Goal: Task Accomplishment & Management: Use online tool/utility

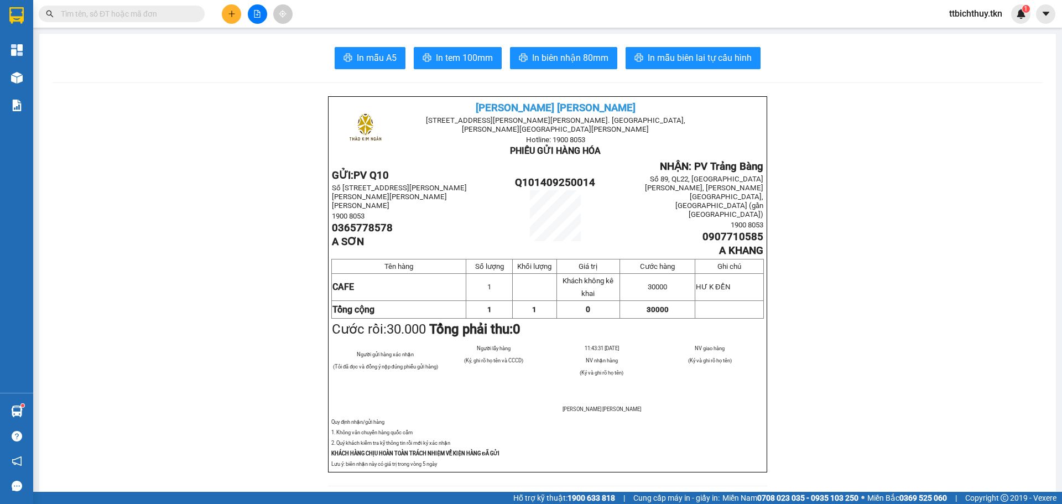
click at [194, 8] on span at bounding box center [197, 14] width 7 height 12
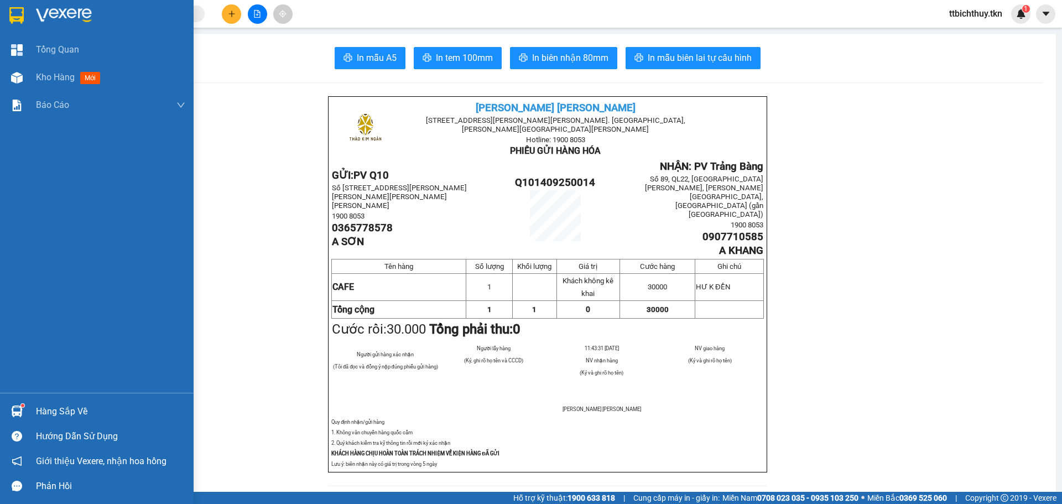
click at [140, 12] on div at bounding box center [110, 15] width 149 height 17
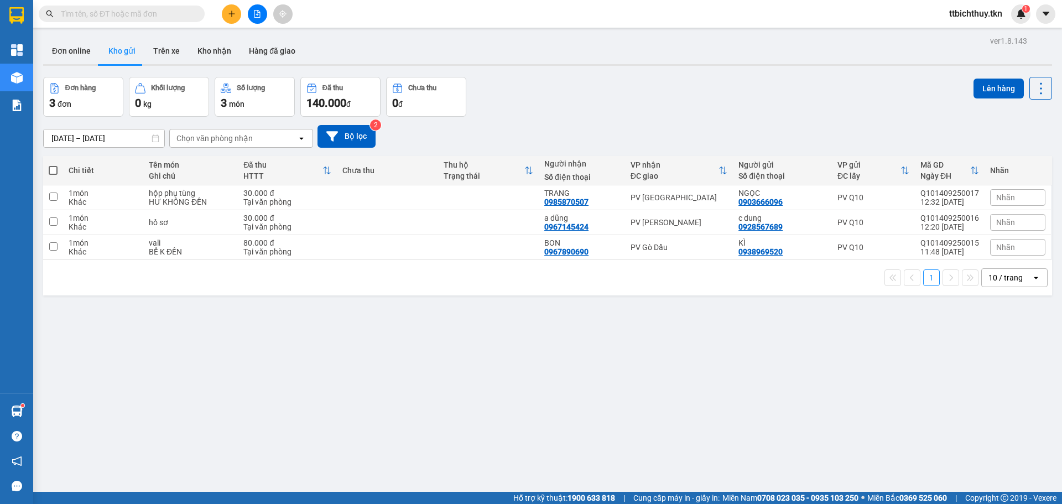
click at [186, 18] on input "text" at bounding box center [126, 14] width 131 height 12
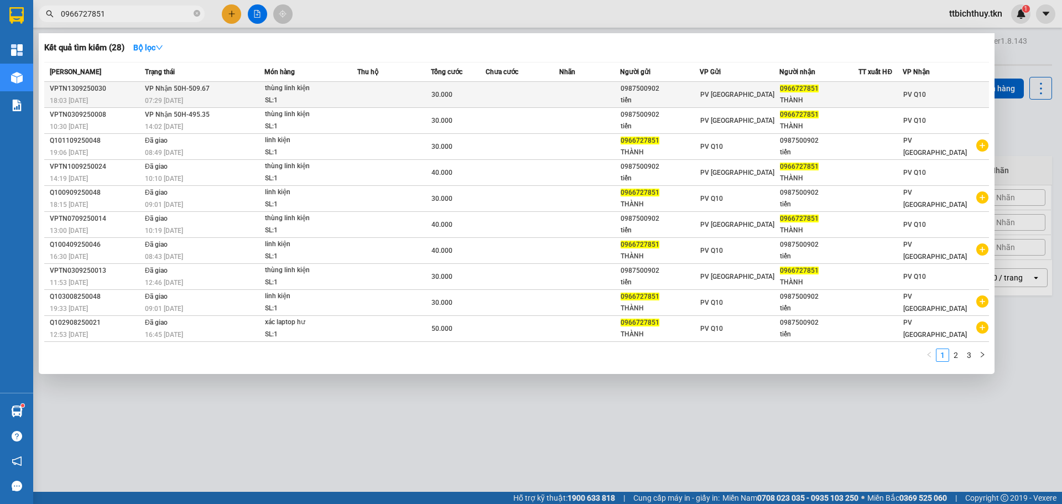
type input "0966727851"
click at [412, 105] on td at bounding box center [394, 95] width 74 height 26
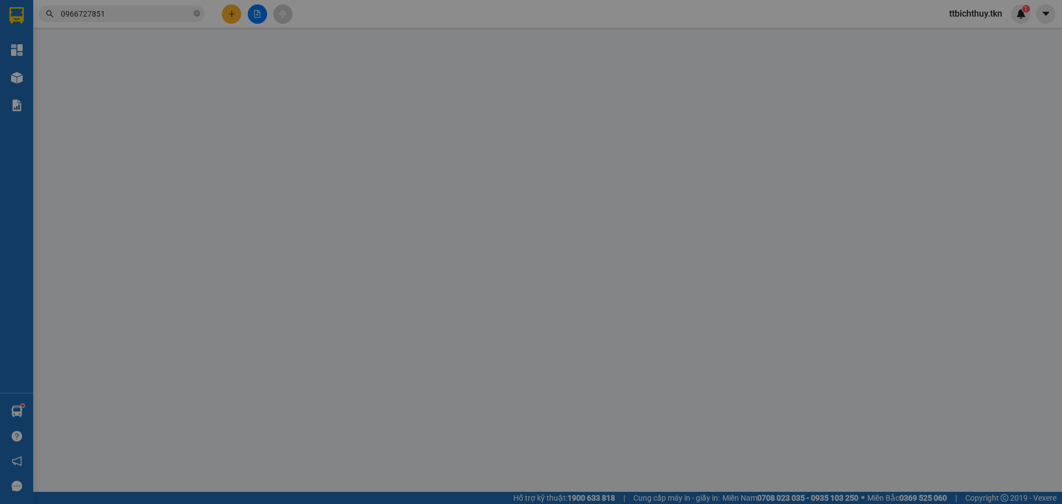
type input "0987500902"
type input "tiến"
type input "0966727851"
type input "THÀNH"
type input "30.000"
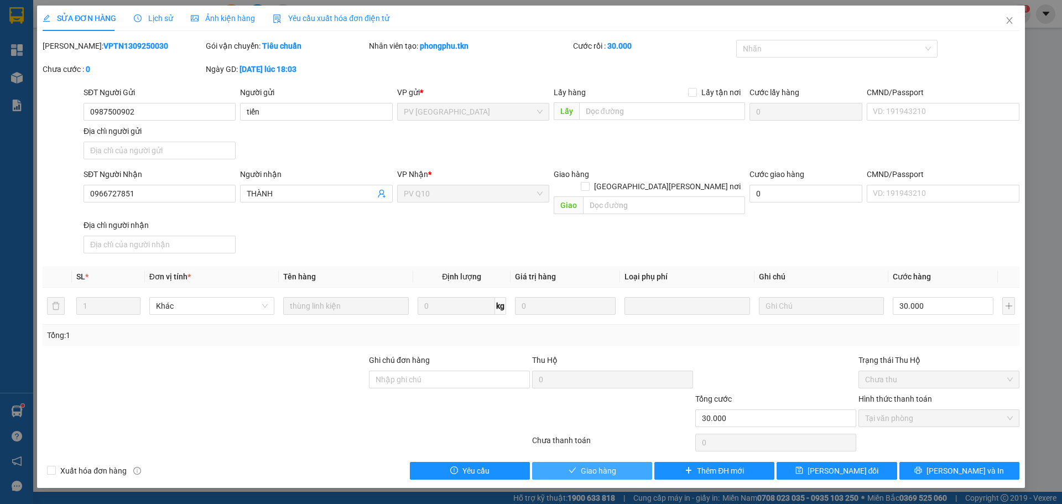
click at [585, 465] on span "Giao hàng" at bounding box center [598, 471] width 35 height 12
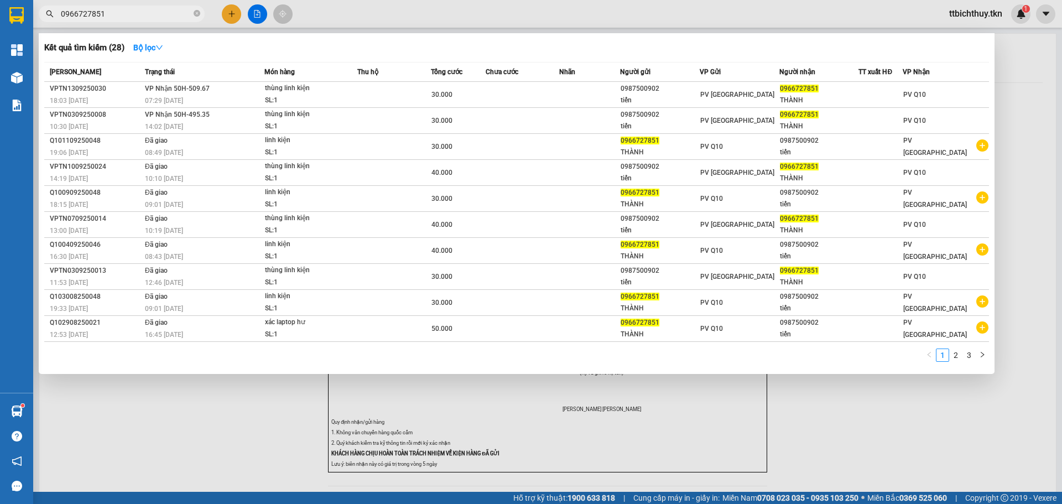
click at [160, 15] on input "0966727851" at bounding box center [126, 14] width 131 height 12
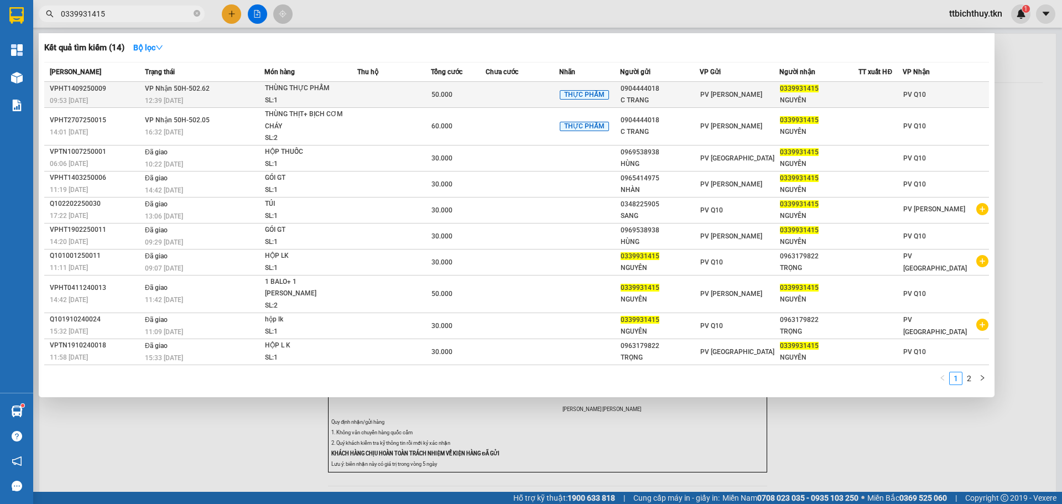
type input "0339931415"
click at [230, 91] on td "[PERSON_NAME] 50H-502.62 12:39 [DATE]" at bounding box center [203, 95] width 122 height 26
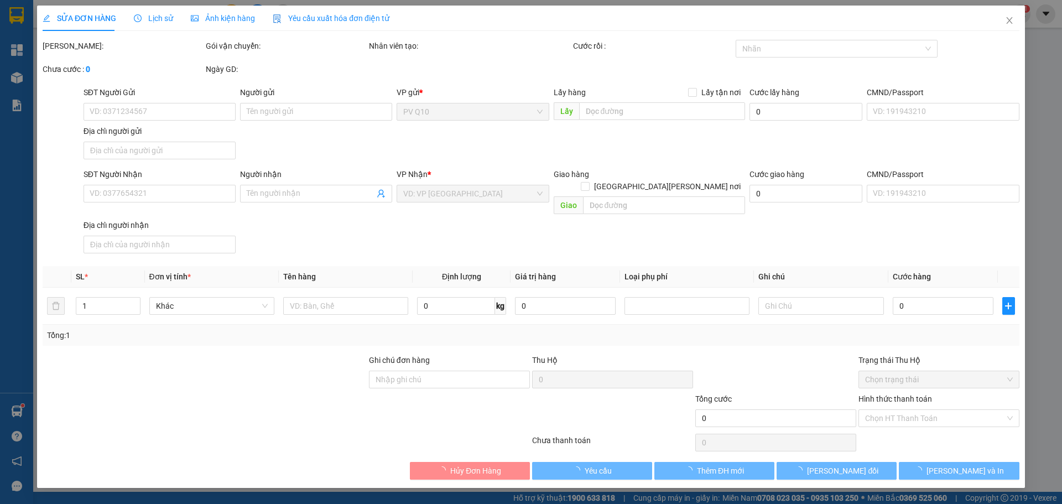
type input "0904444018"
type input "C TRANG"
type input "0339931415"
type input "NGUYÊN"
type input "50.000"
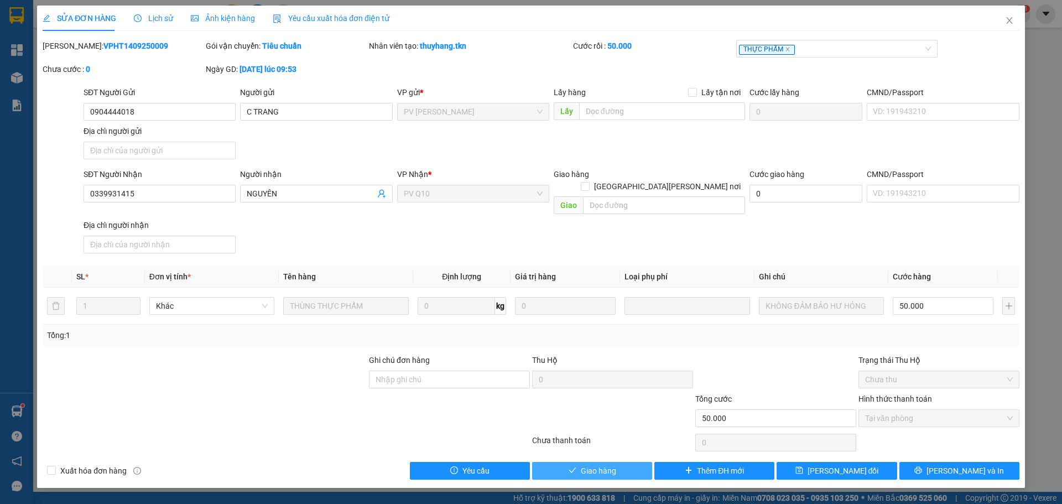
click at [600, 465] on span "Giao hàng" at bounding box center [598, 471] width 35 height 12
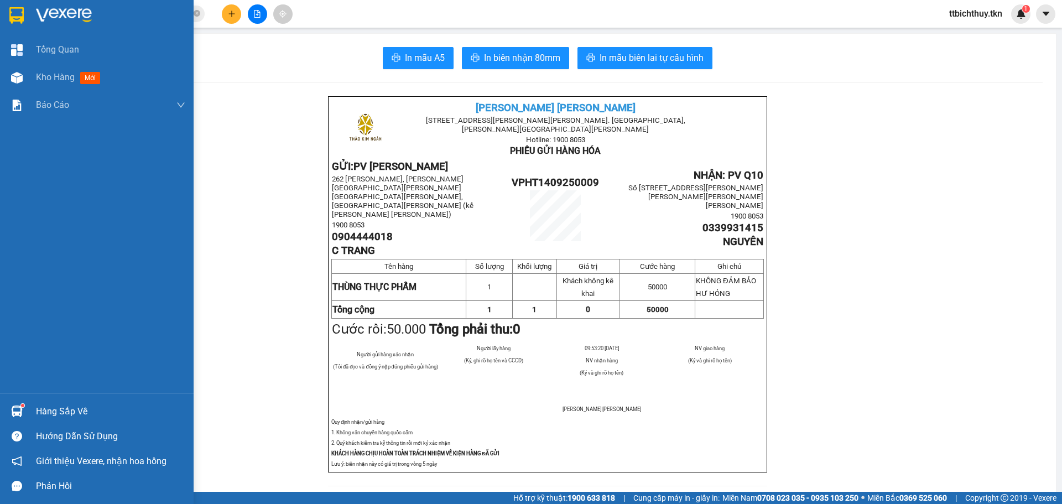
click at [33, 407] on div "Hàng sắp về" at bounding box center [97, 411] width 194 height 25
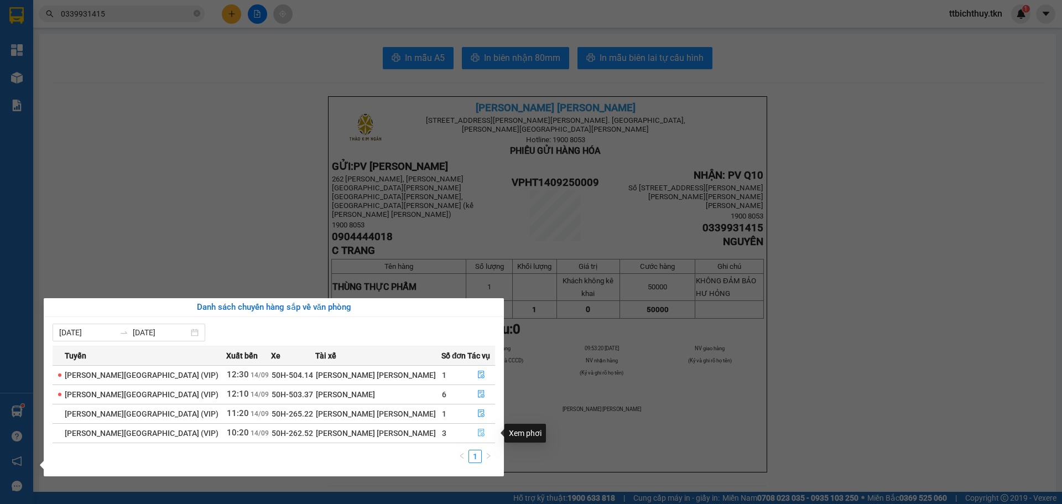
click at [478, 436] on icon "file-done" at bounding box center [481, 433] width 8 height 8
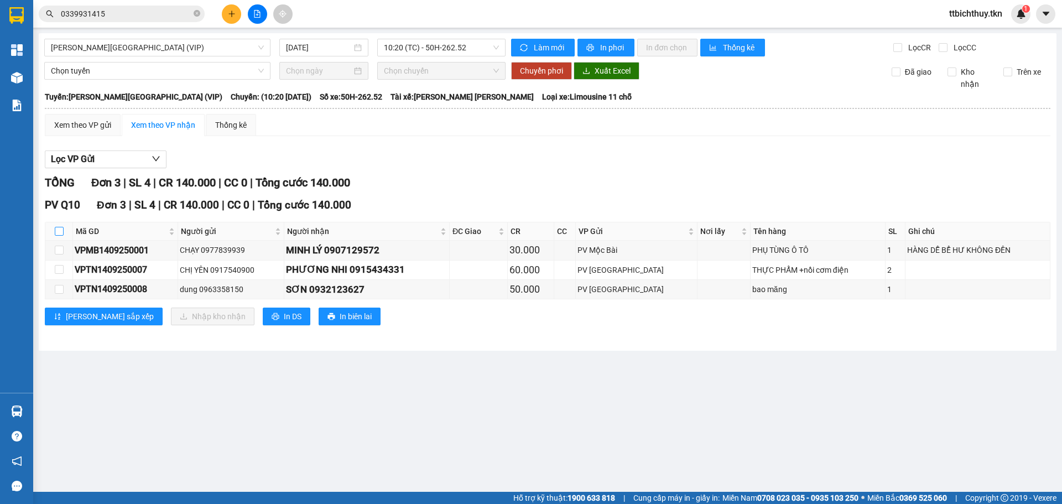
click at [59, 231] on input "checkbox" at bounding box center [59, 231] width 9 height 9
checkbox input "true"
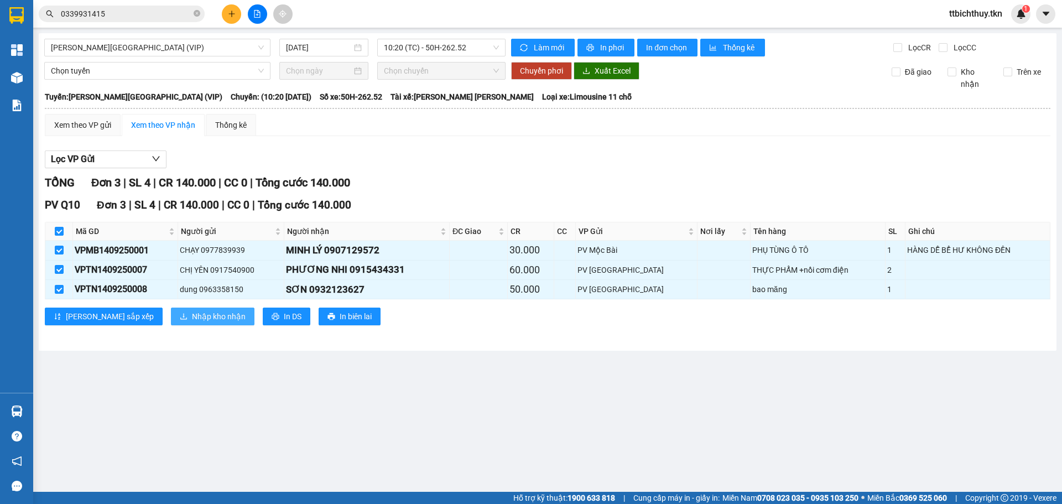
click at [171, 317] on button "Nhập kho nhận" at bounding box center [213, 316] width 84 height 18
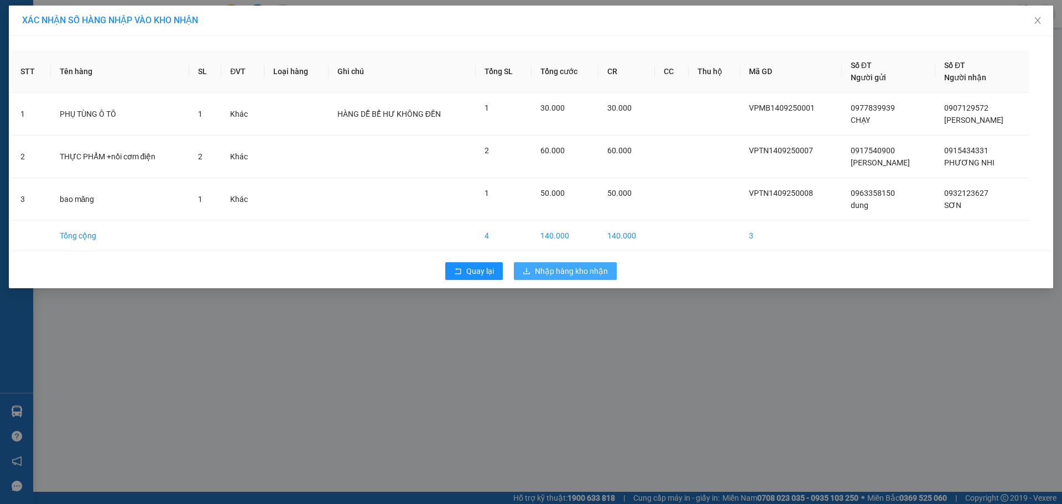
drag, startPoint x: 586, startPoint y: 274, endPoint x: 590, endPoint y: 282, distance: 8.9
click at [586, 274] on span "Nhập hàng kho nhận" at bounding box center [571, 271] width 73 height 12
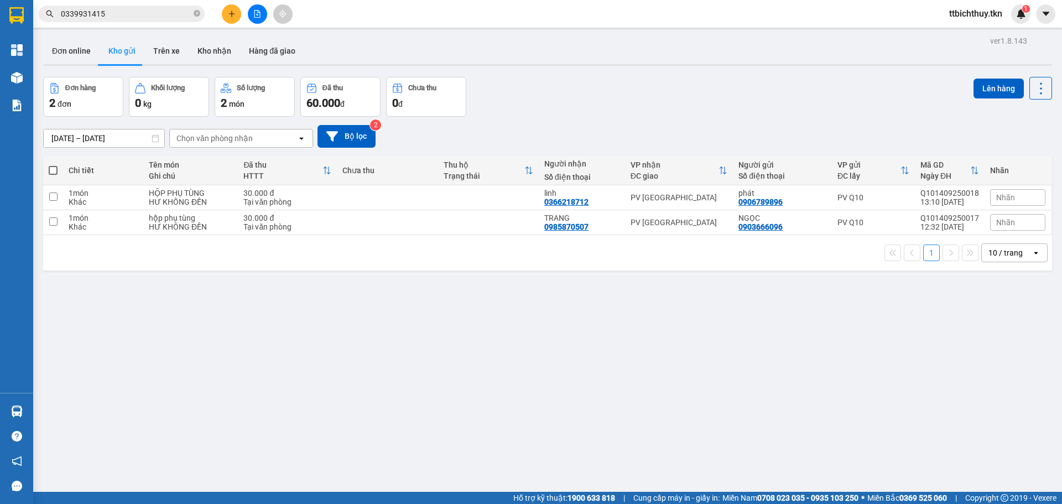
click at [265, 420] on div "ver 1.8.143 Đơn online Kho gửi Trên xe [PERSON_NAME] Hàng đã [PERSON_NAME] hàng…" at bounding box center [548, 285] width 1018 height 504
click at [455, 193] on td at bounding box center [488, 197] width 101 height 25
checkbox input "true"
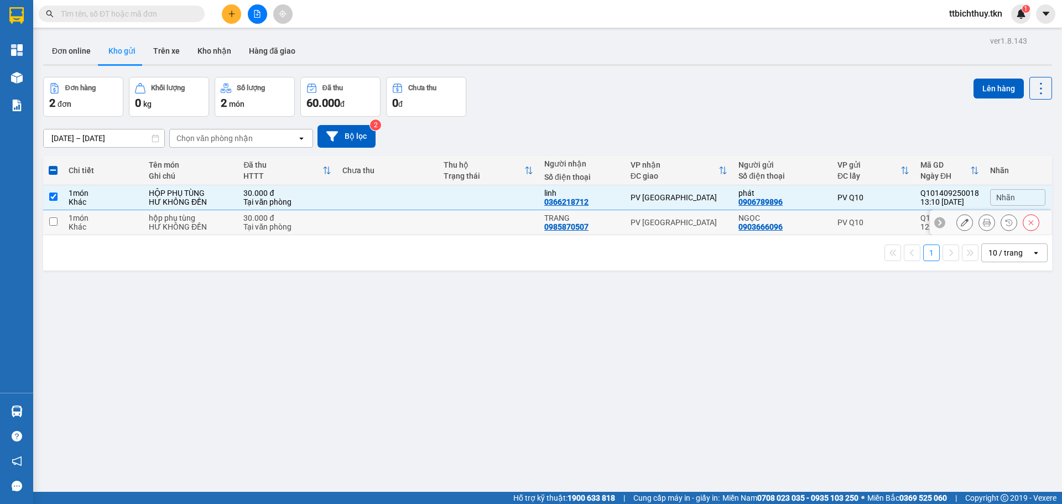
click at [420, 224] on td at bounding box center [387, 222] width 101 height 25
checkbox input "true"
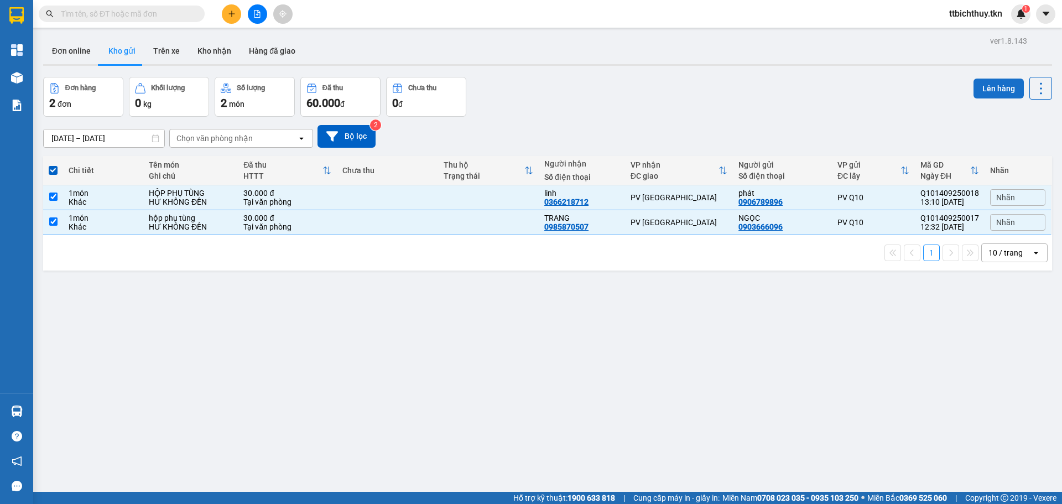
click at [996, 91] on button "Lên hàng" at bounding box center [998, 89] width 50 height 20
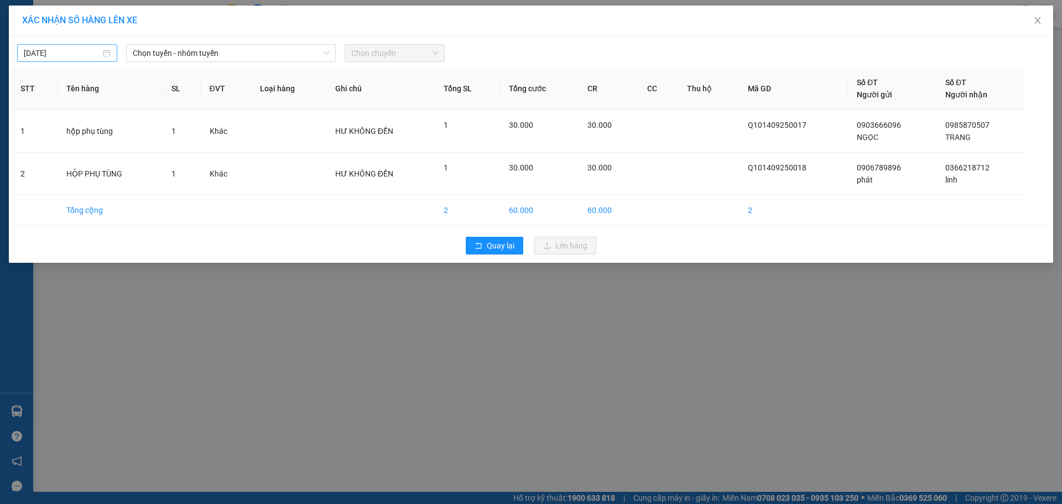
click at [74, 53] on input "03/09/2025" at bounding box center [62, 53] width 77 height 12
type input "[DATE]"
drag, startPoint x: 159, startPoint y: 51, endPoint x: 168, endPoint y: 57, distance: 10.4
click at [161, 51] on span "Chọn tuyến - nhóm tuyến" at bounding box center [231, 53] width 196 height 17
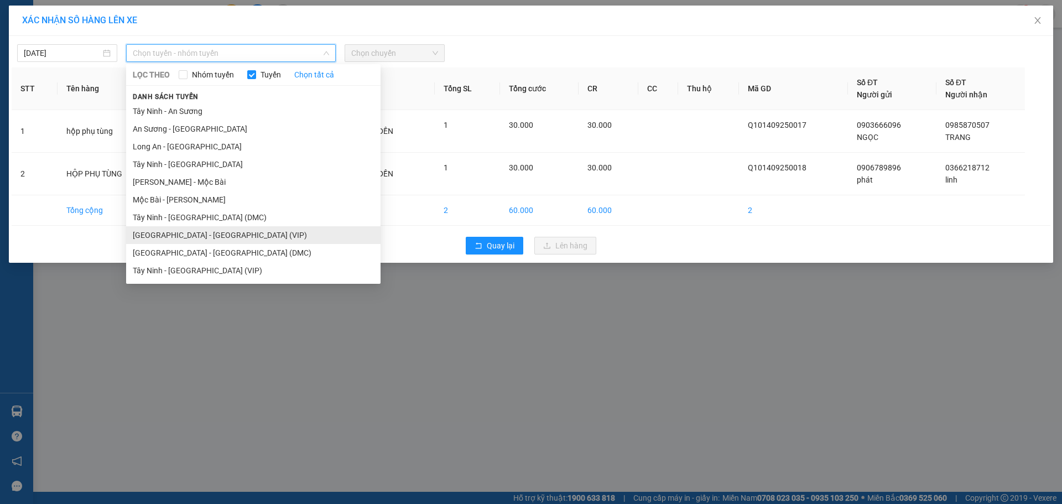
click at [172, 236] on li "Sài Gòn - Tây Ninh (VIP)" at bounding box center [253, 235] width 254 height 18
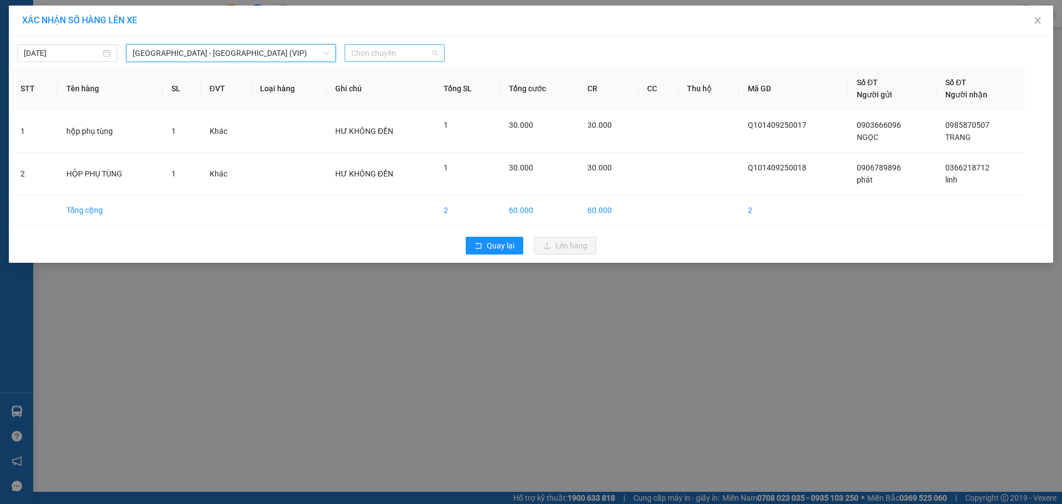
click at [392, 55] on span "Chọn chuyến" at bounding box center [394, 53] width 87 height 17
type input "338"
drag, startPoint x: 395, startPoint y: 75, endPoint x: 444, endPoint y: 103, distance: 56.2
click at [395, 75] on div "13:15 (TC) - 50H-503.38" at bounding box center [394, 75] width 86 height 12
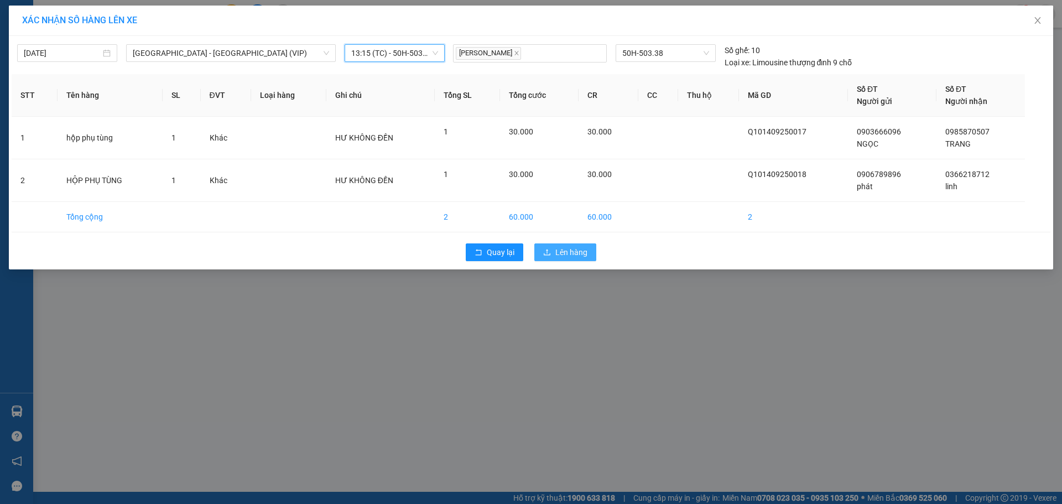
click at [552, 252] on button "Lên hàng" at bounding box center [565, 252] width 62 height 18
